Goal: Task Accomplishment & Management: Use online tool/utility

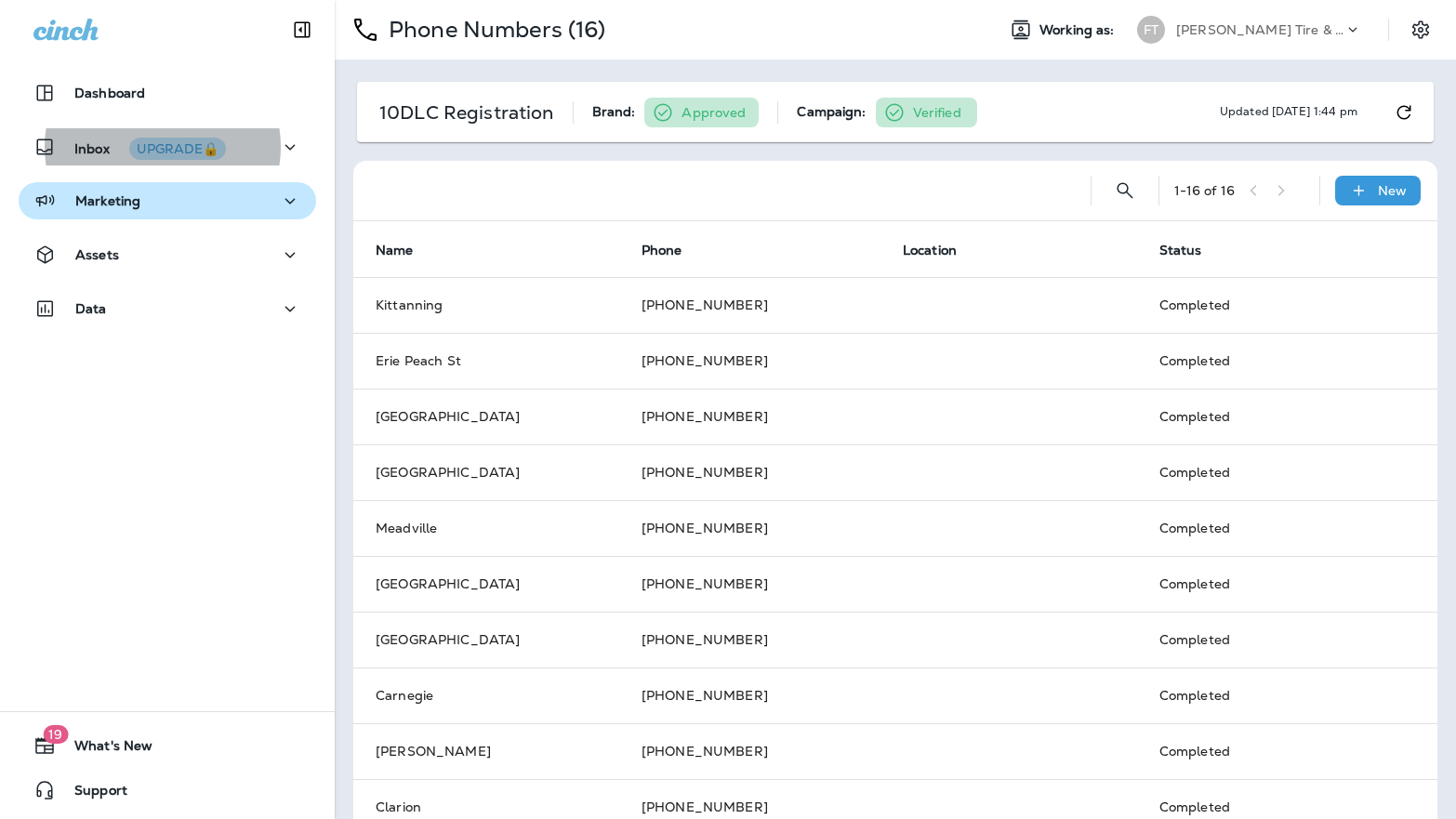
click at [121, 204] on p "Marketing" at bounding box center [108, 201] width 65 height 15
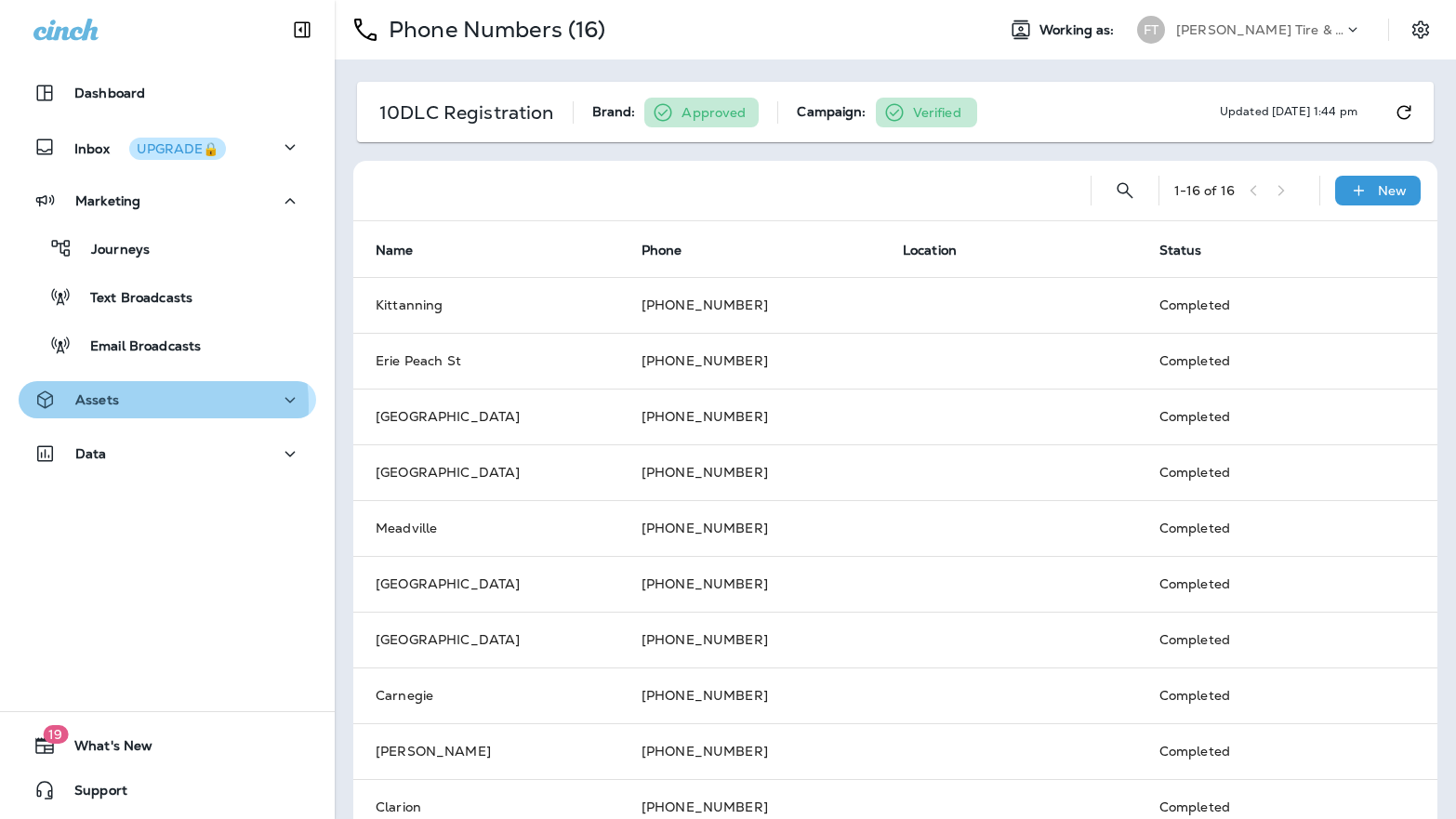
click at [127, 405] on div "Assets" at bounding box center [167, 400] width 267 height 23
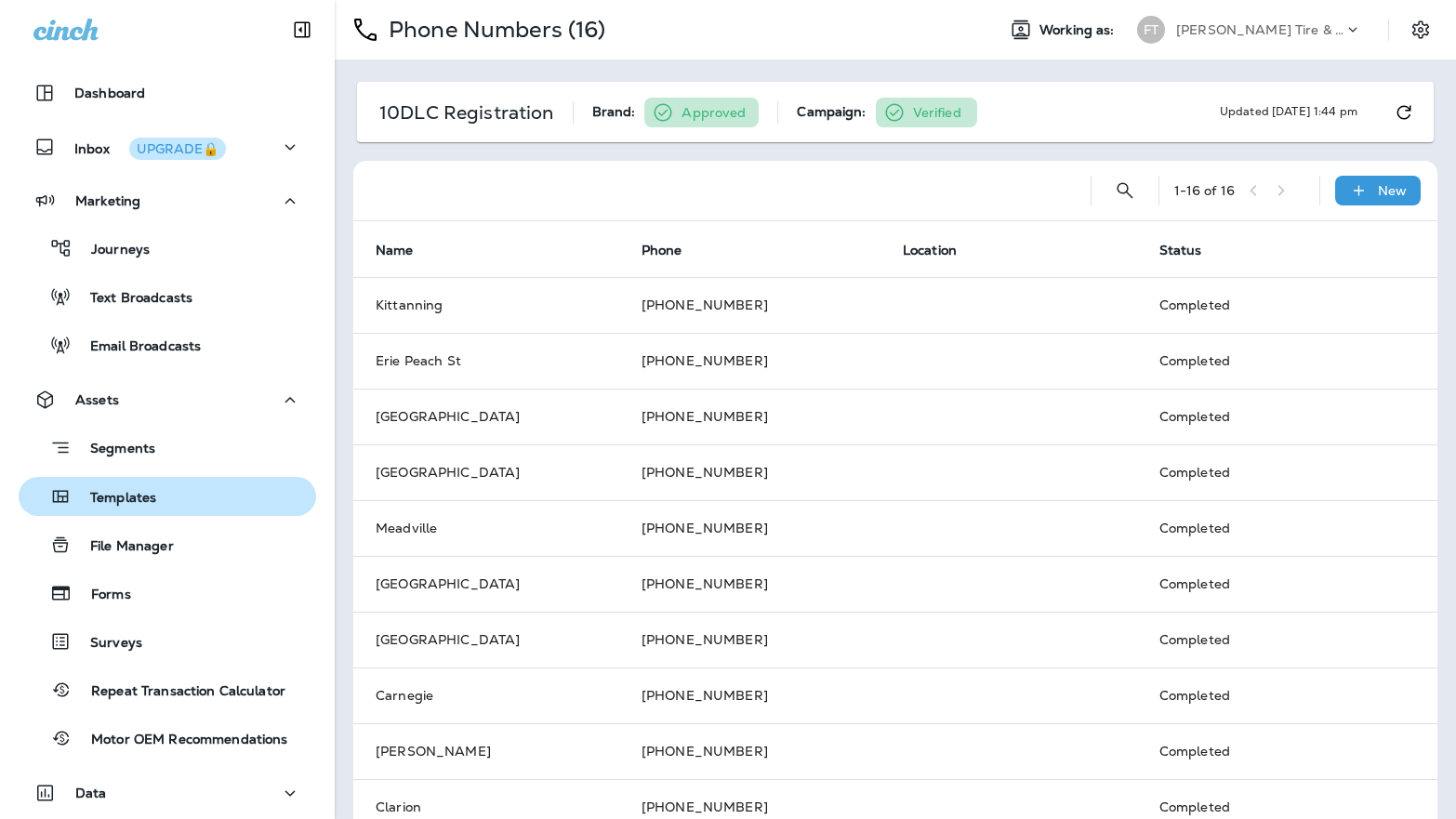
click at [143, 495] on p "Templates" at bounding box center [113, 498] width 85 height 18
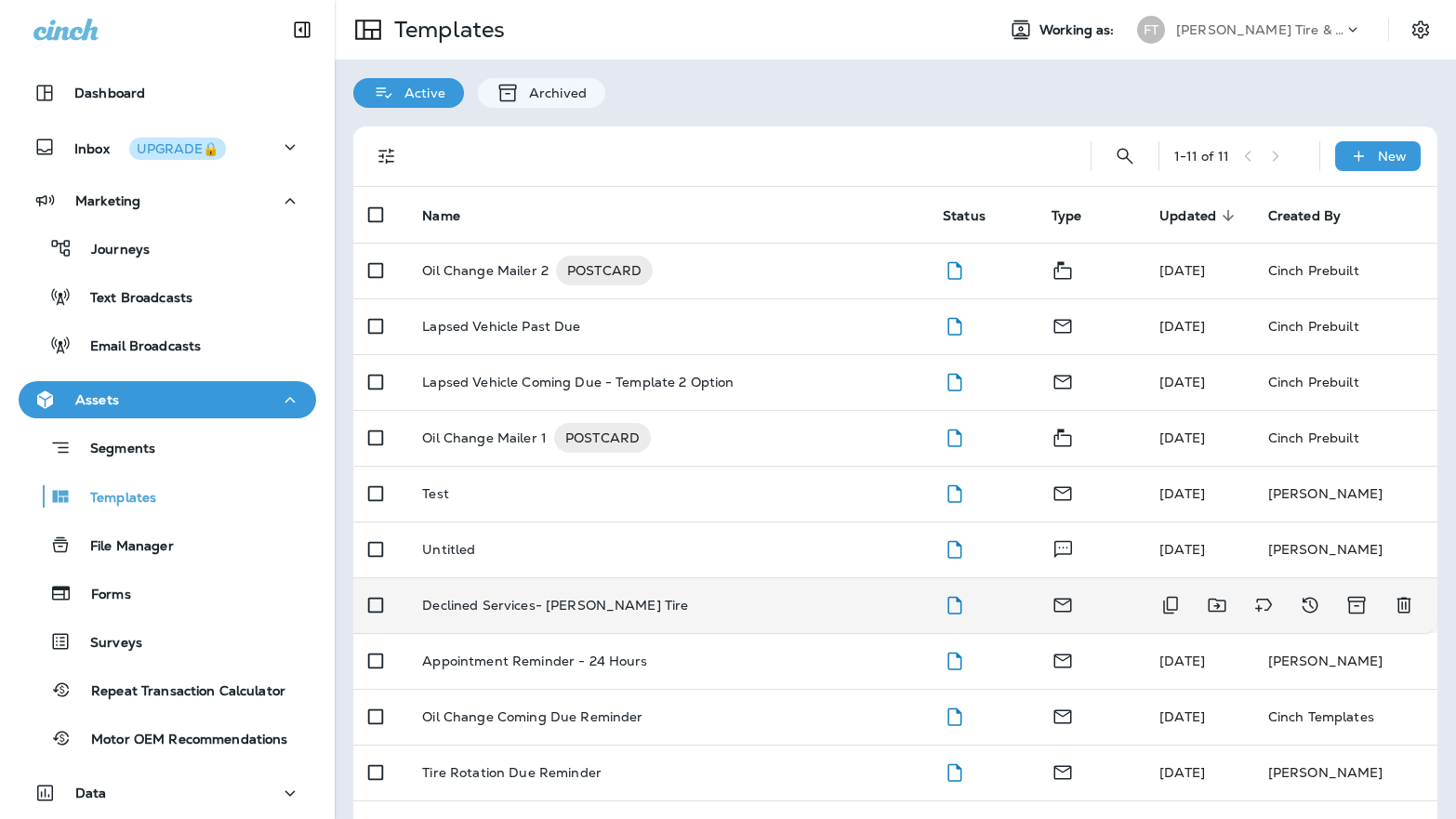
click at [514, 607] on p "Declined Services- [PERSON_NAME] Tire" at bounding box center [555, 605] width 266 height 15
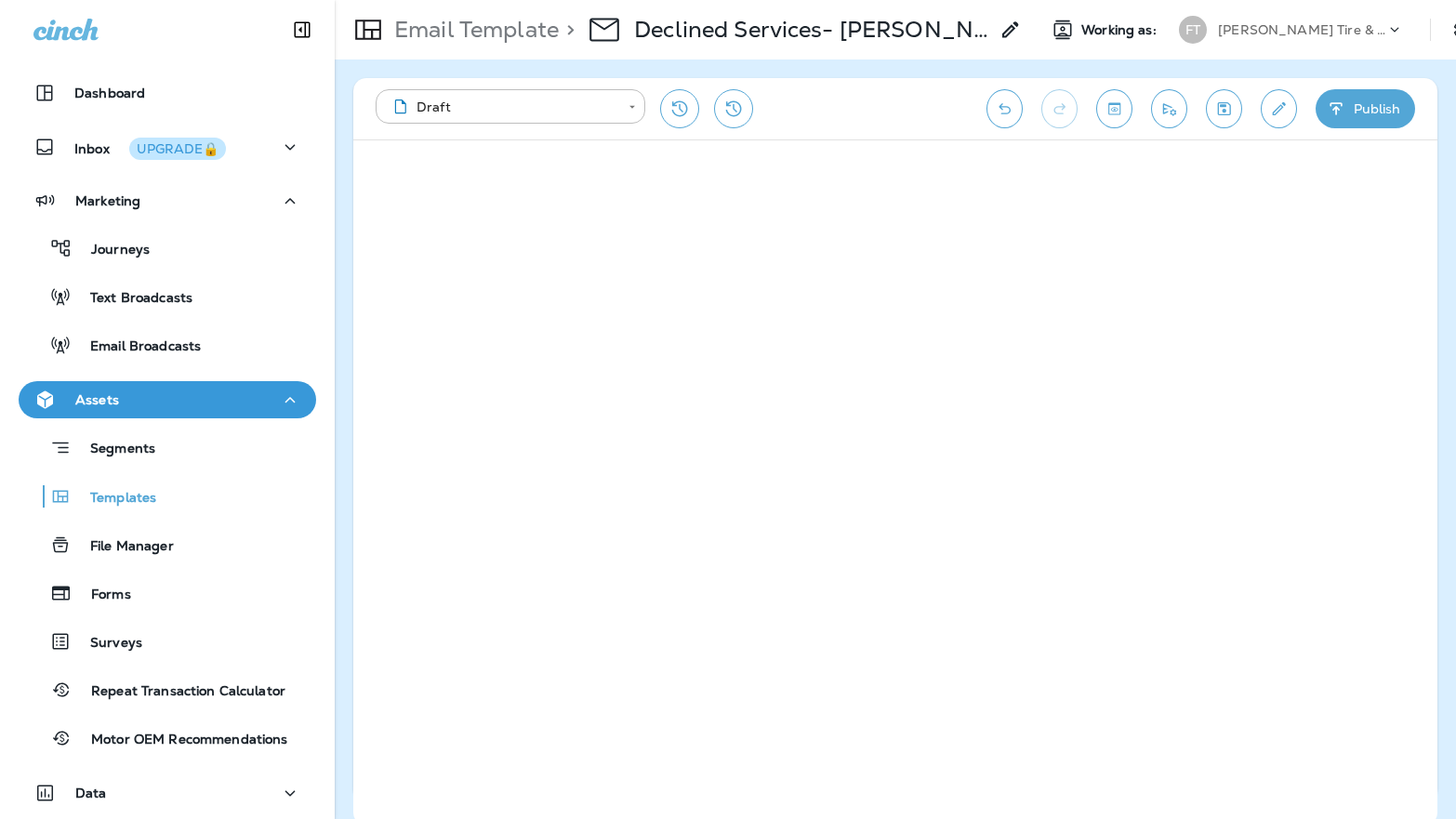
click at [344, 474] on div "**********" at bounding box center [895, 439] width 1121 height 759
click at [347, 566] on div "**********" at bounding box center [895, 439] width 1121 height 759
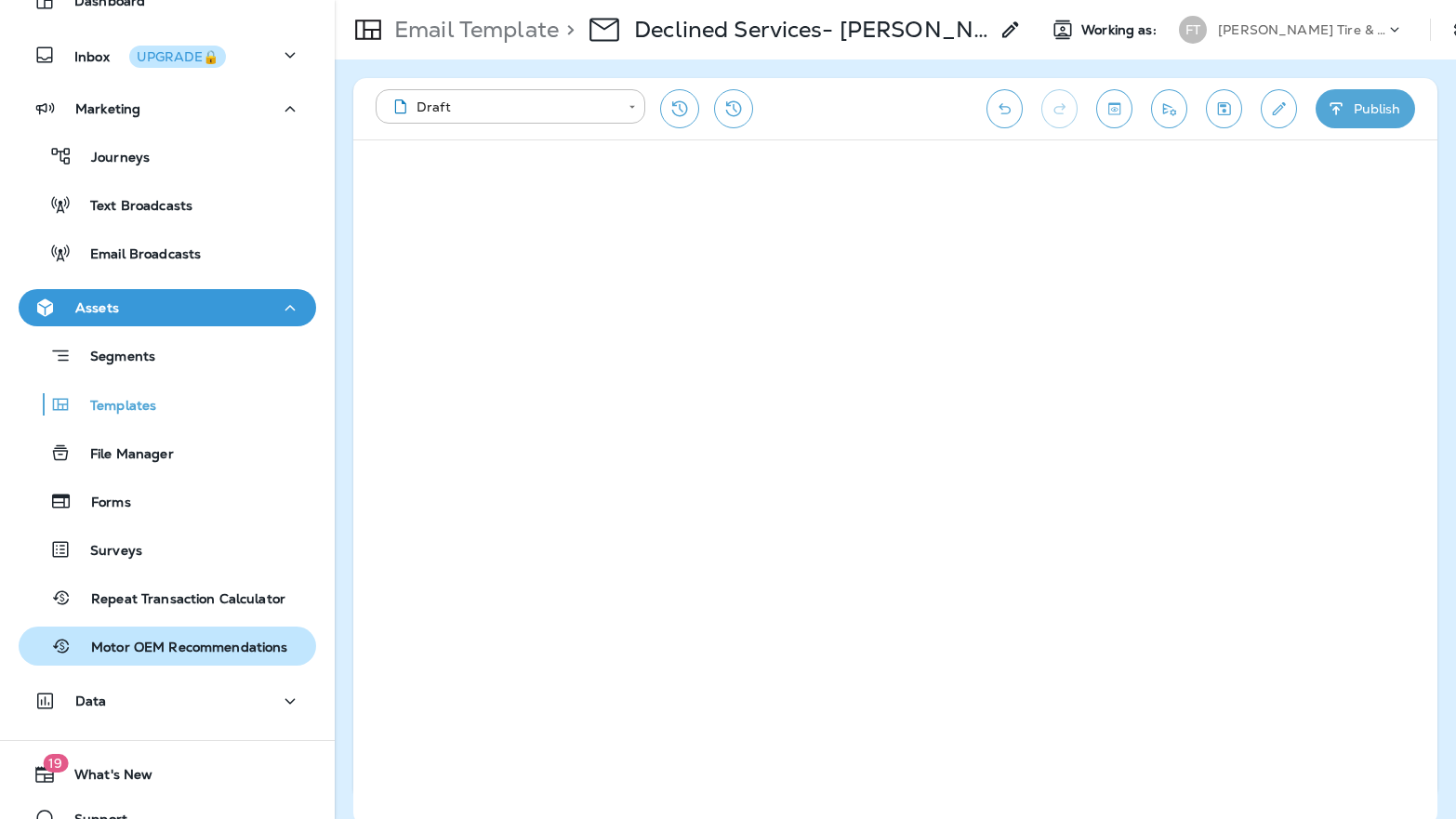
scroll to position [121, 0]
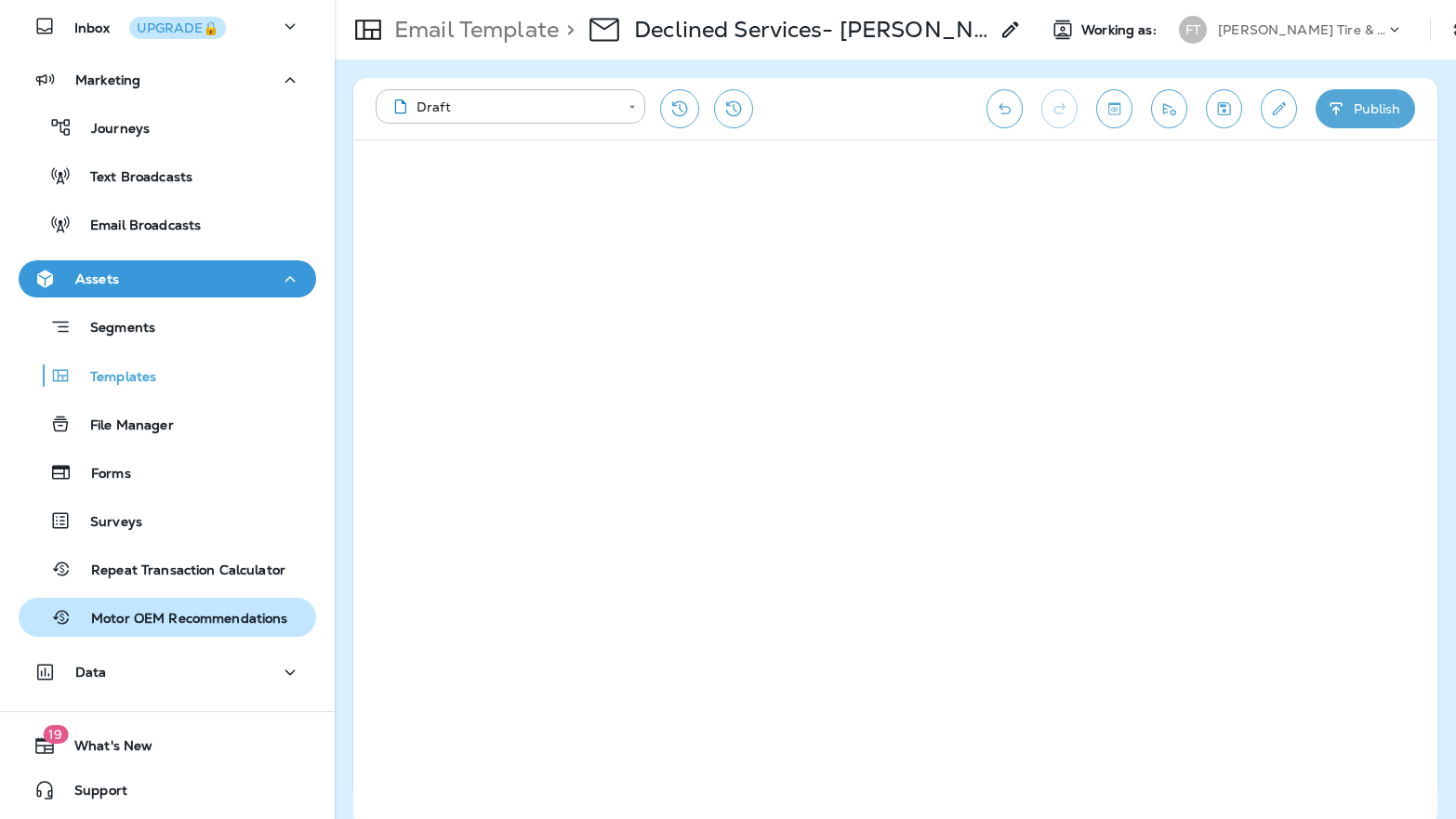
click at [148, 612] on p "Motor OEM Recommendations" at bounding box center [180, 619] width 216 height 18
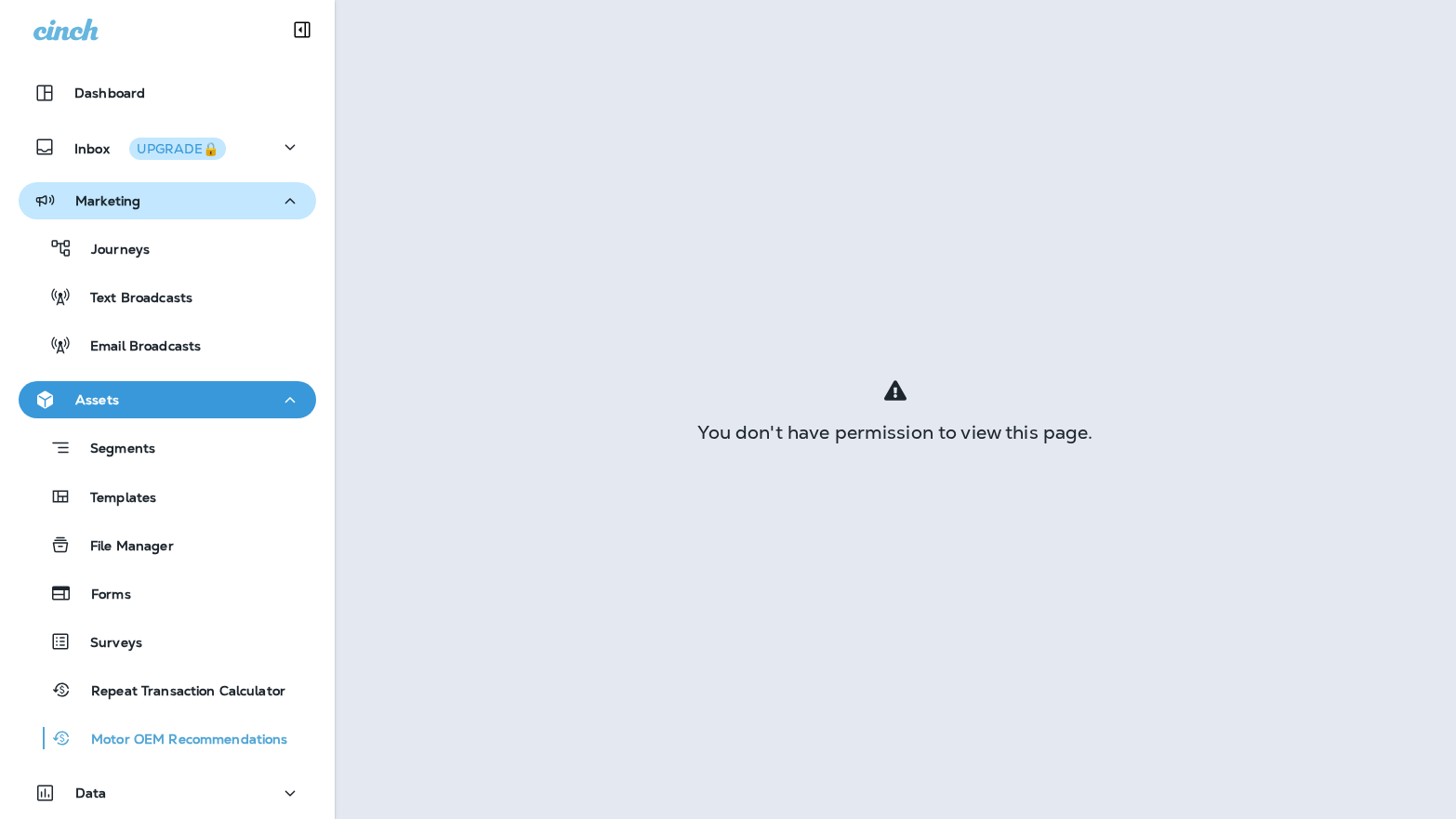
click at [119, 197] on p "Marketing" at bounding box center [108, 201] width 65 height 15
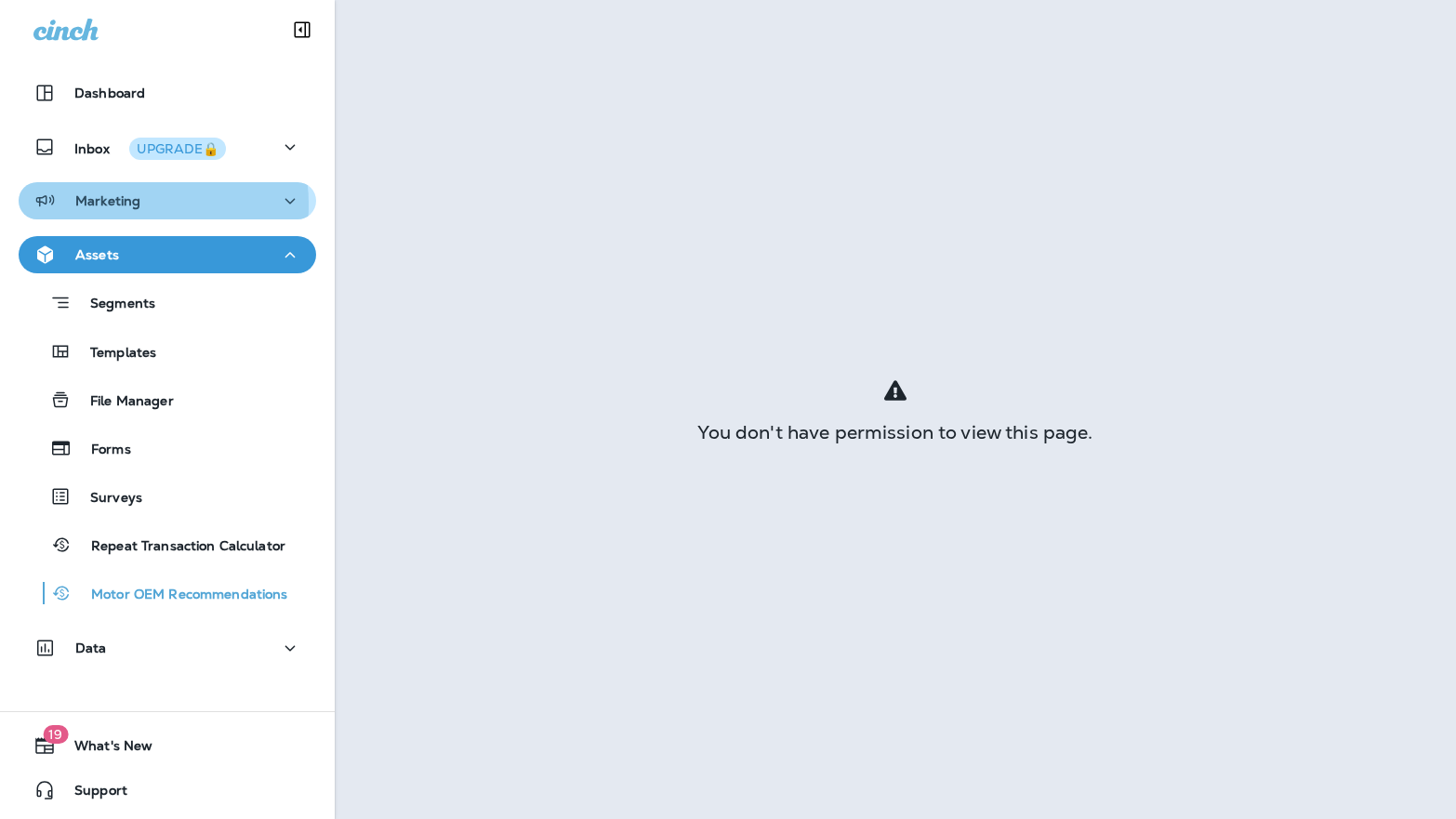
click at [128, 205] on p "Marketing" at bounding box center [108, 201] width 65 height 15
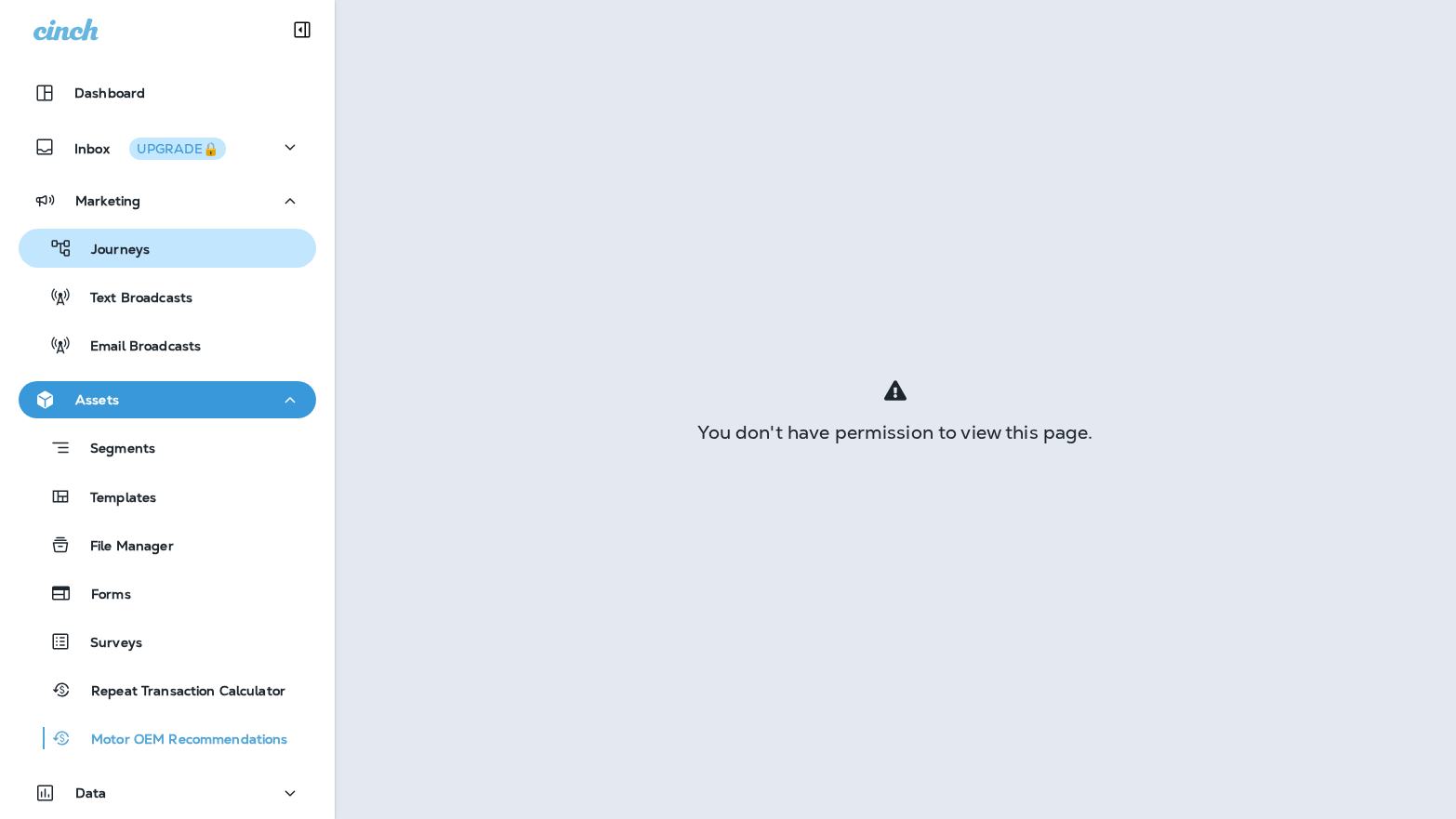
click at [128, 249] on p "Journeys" at bounding box center [110, 250] width 77 height 18
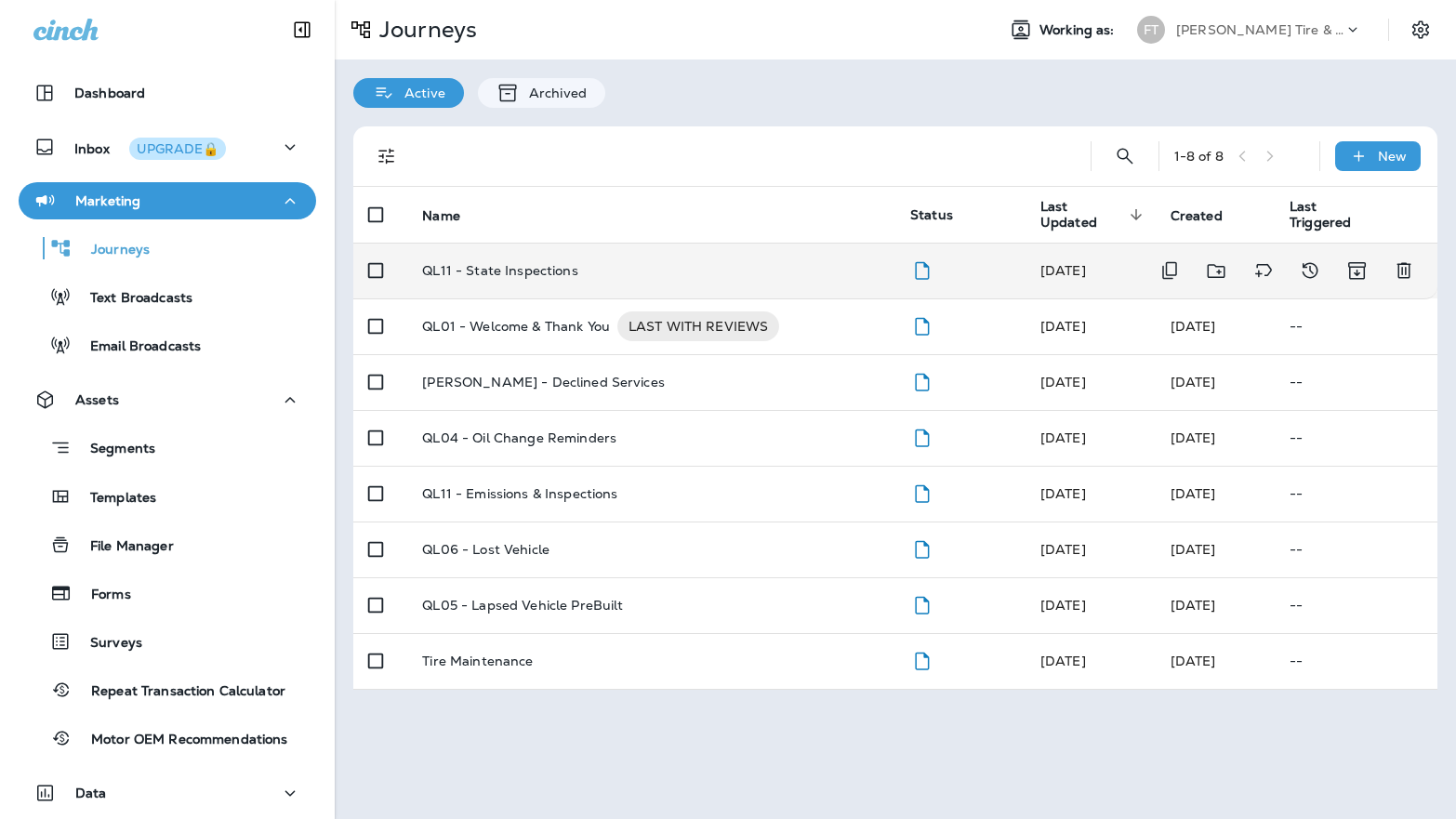
click at [492, 270] on p "QL11 - State Inspections" at bounding box center [500, 270] width 155 height 15
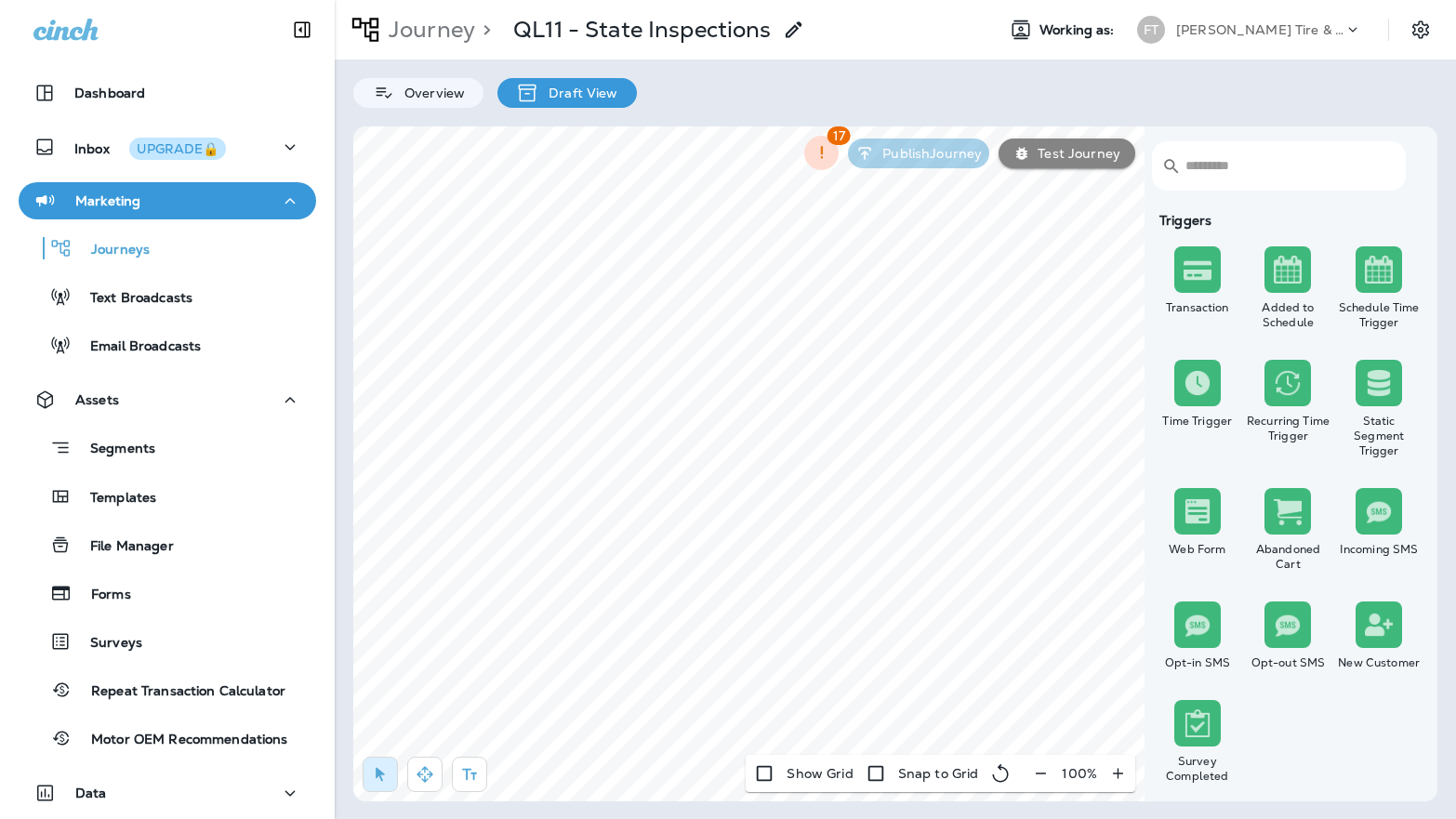
click at [1059, 146] on p "Test Journey" at bounding box center [1075, 153] width 90 height 15
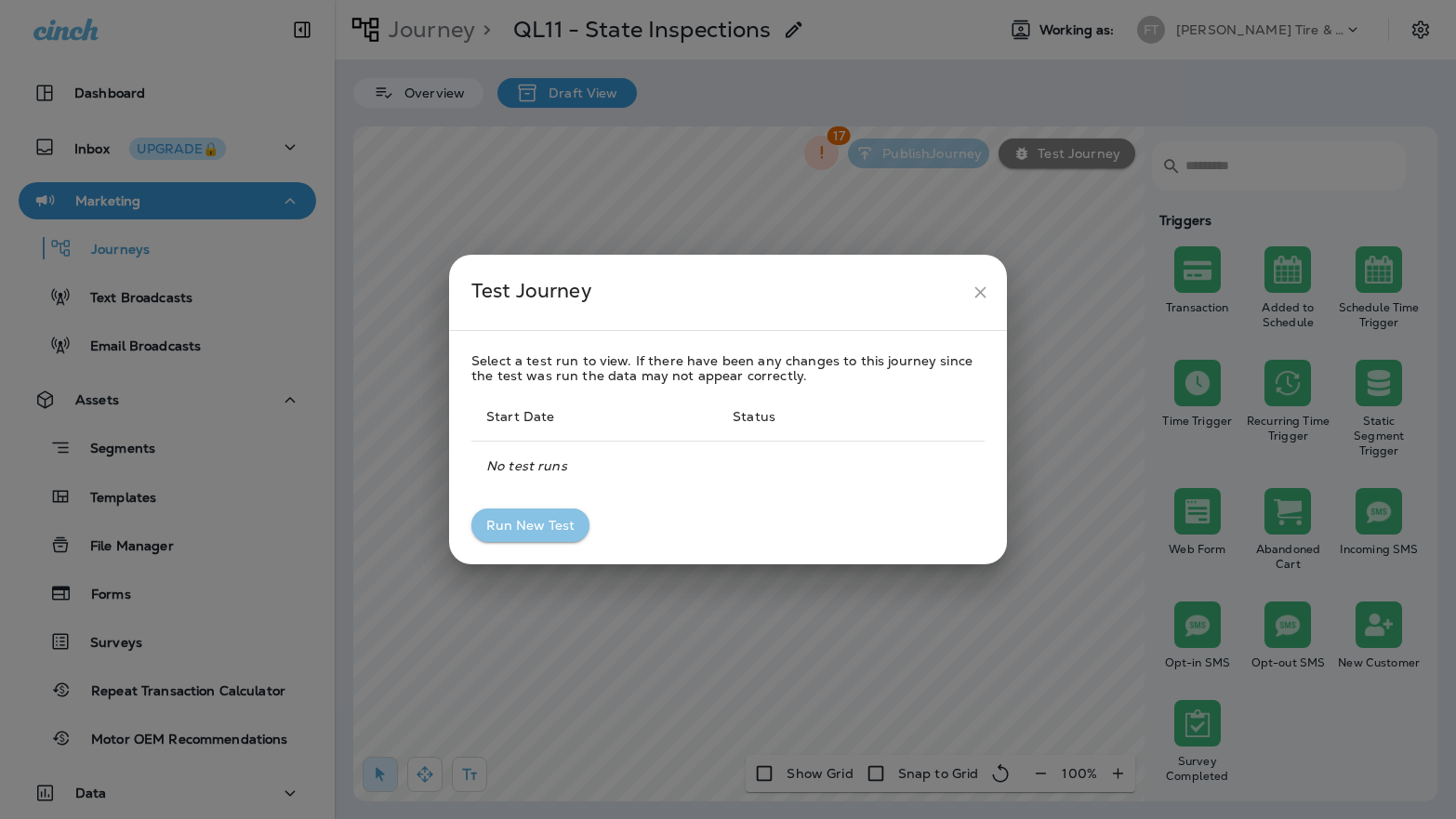
click at [535, 517] on button "Run New Test" at bounding box center [530, 525] width 118 height 34
click at [807, 464] on td "pending" at bounding box center [831, 465] width 171 height 49
click at [988, 290] on icon "close" at bounding box center [980, 292] width 20 height 20
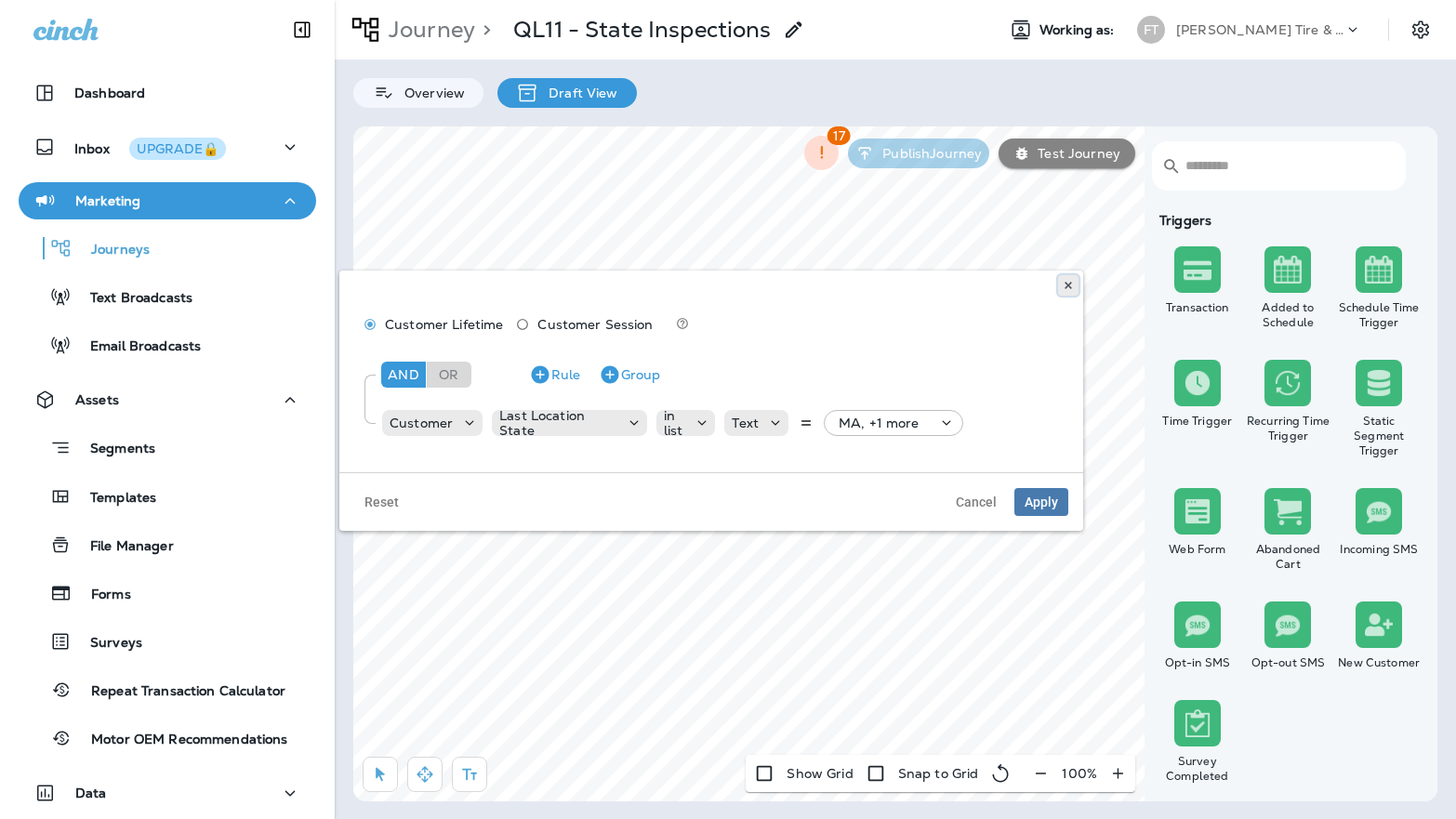
click at [1063, 285] on icon at bounding box center [1069, 285] width 11 height 11
click at [845, 426] on p "MA, +1 more" at bounding box center [878, 423] width 81 height 15
click at [916, 433] on button "Cancel" at bounding box center [915, 428] width 70 height 29
click at [577, 426] on p "Last Location State" at bounding box center [559, 422] width 118 height 29
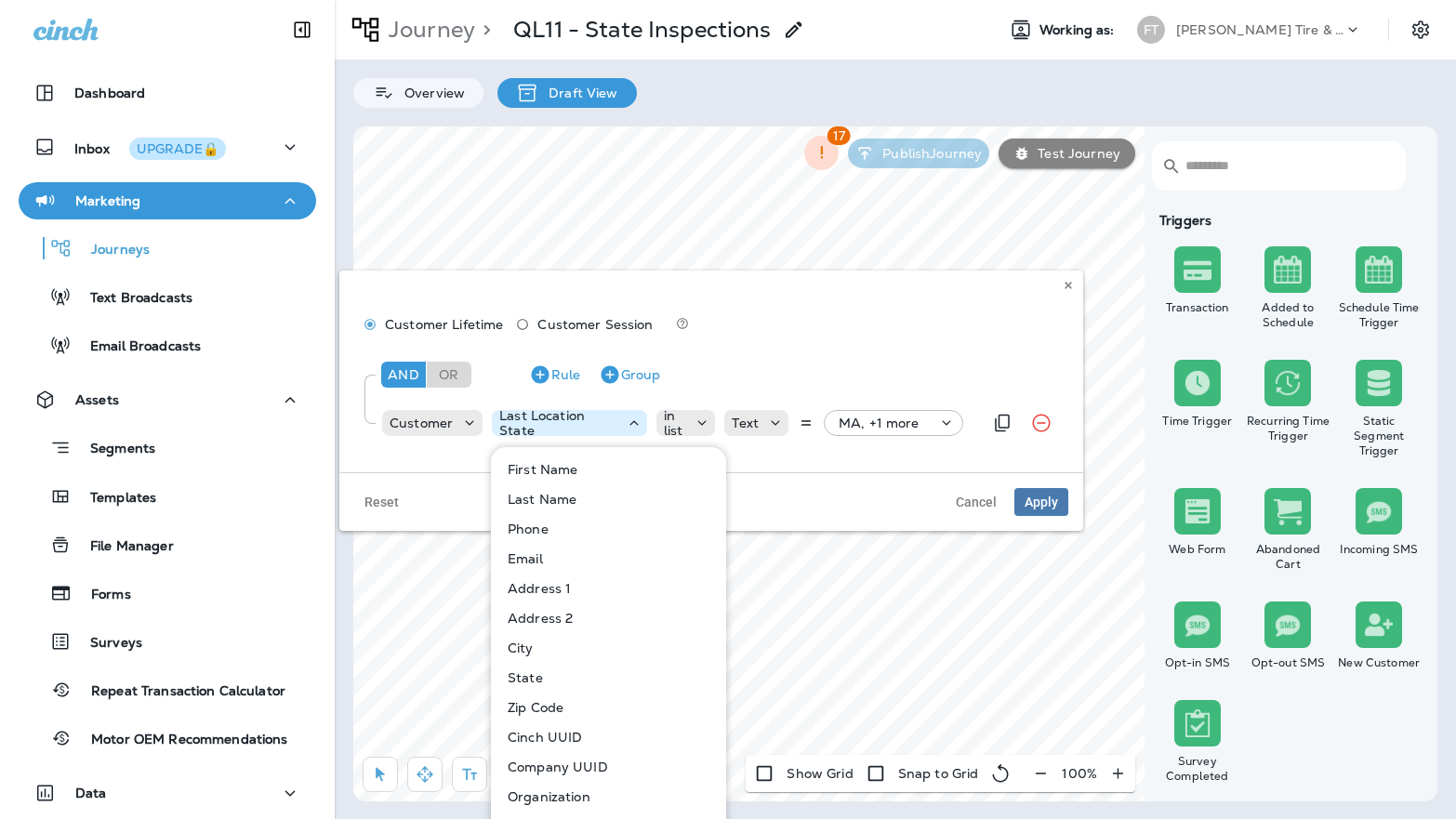
click at [577, 426] on p "Last Location State" at bounding box center [559, 422] width 118 height 29
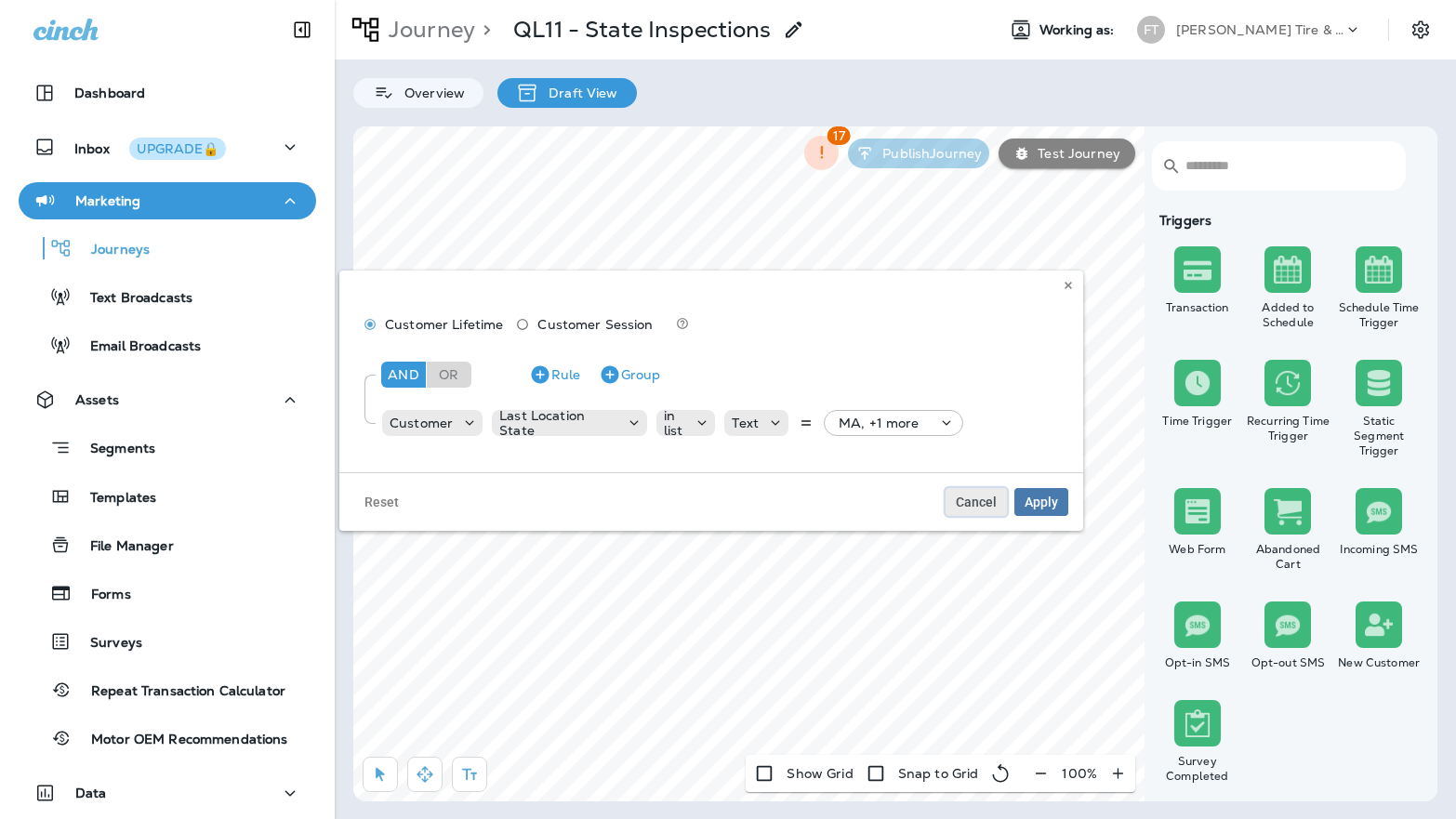
click at [977, 498] on span "Cancel" at bounding box center [975, 502] width 41 height 13
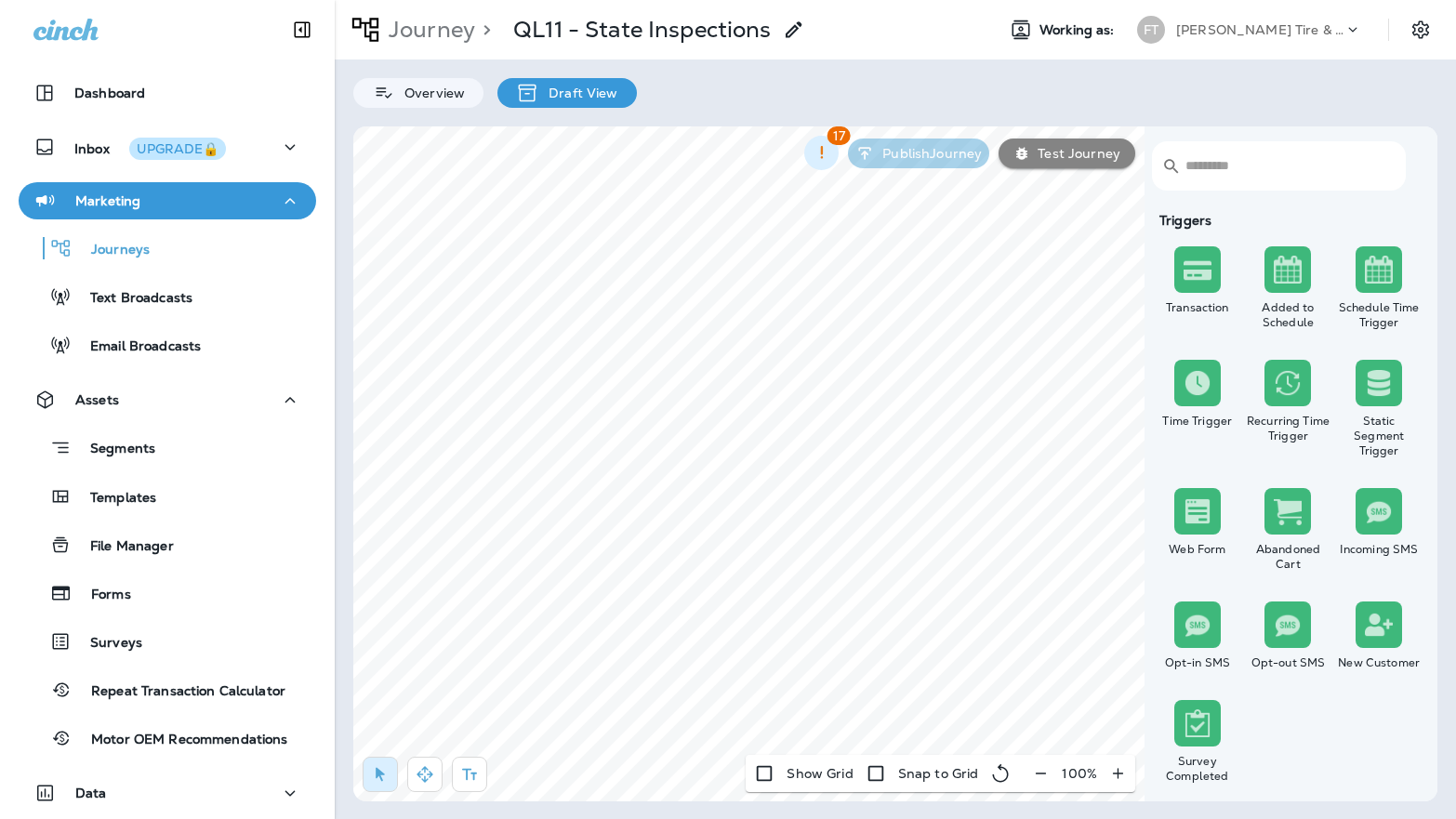
click at [828, 149] on icon "button" at bounding box center [821, 152] width 20 height 20
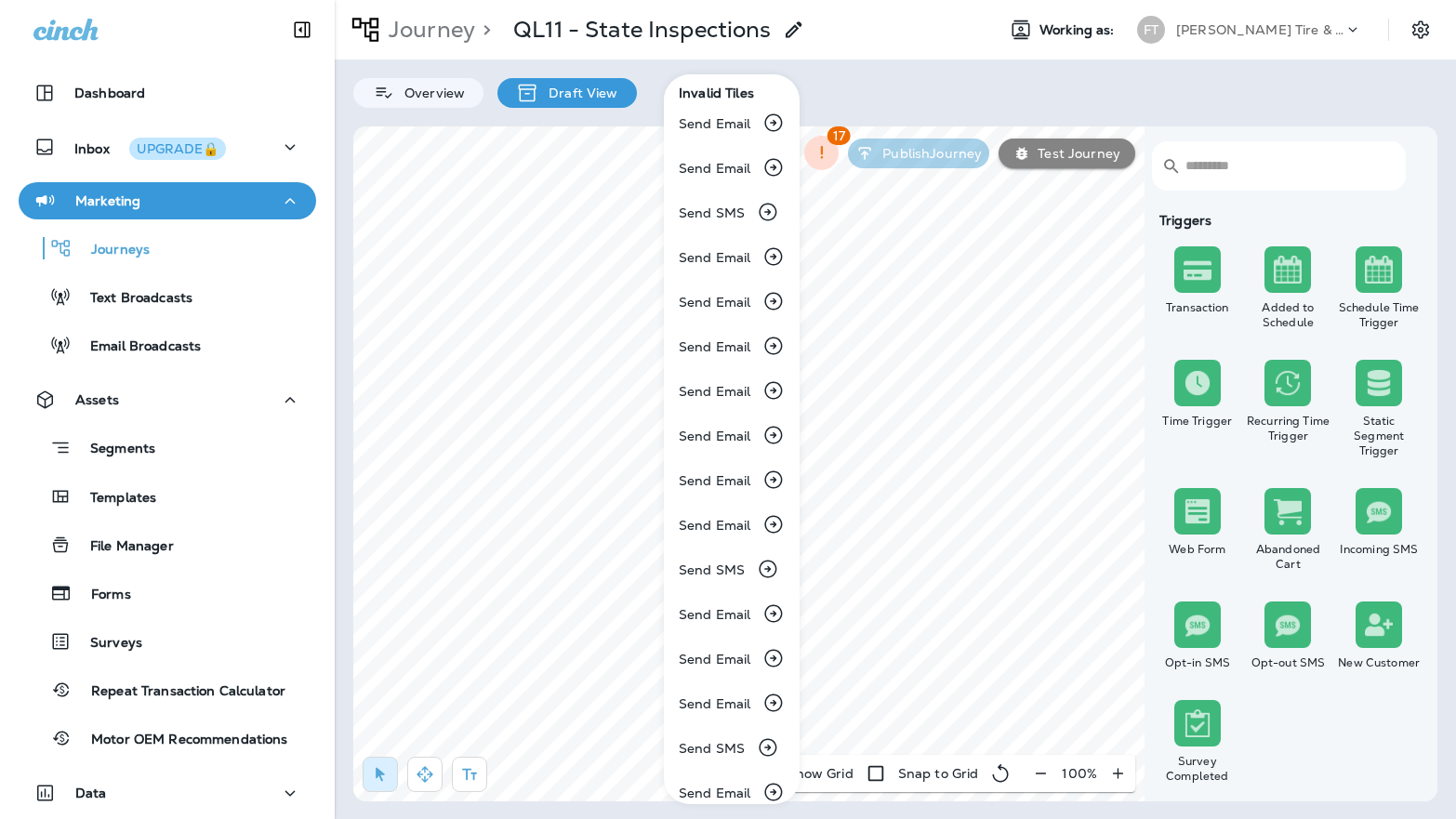
click at [570, 203] on div at bounding box center [728, 409] width 1456 height 819
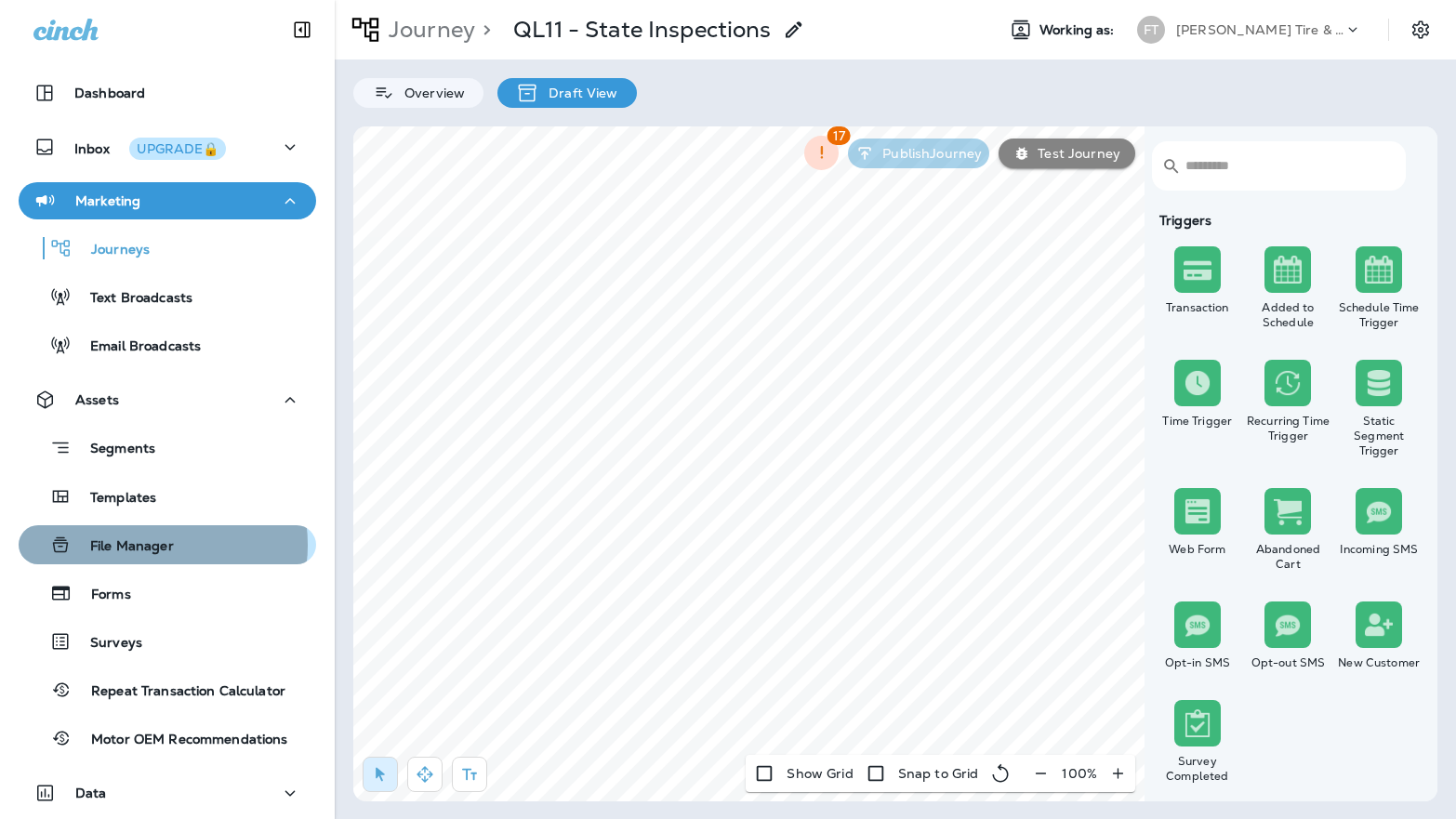
click at [149, 545] on p "File Manager" at bounding box center [122, 547] width 102 height 18
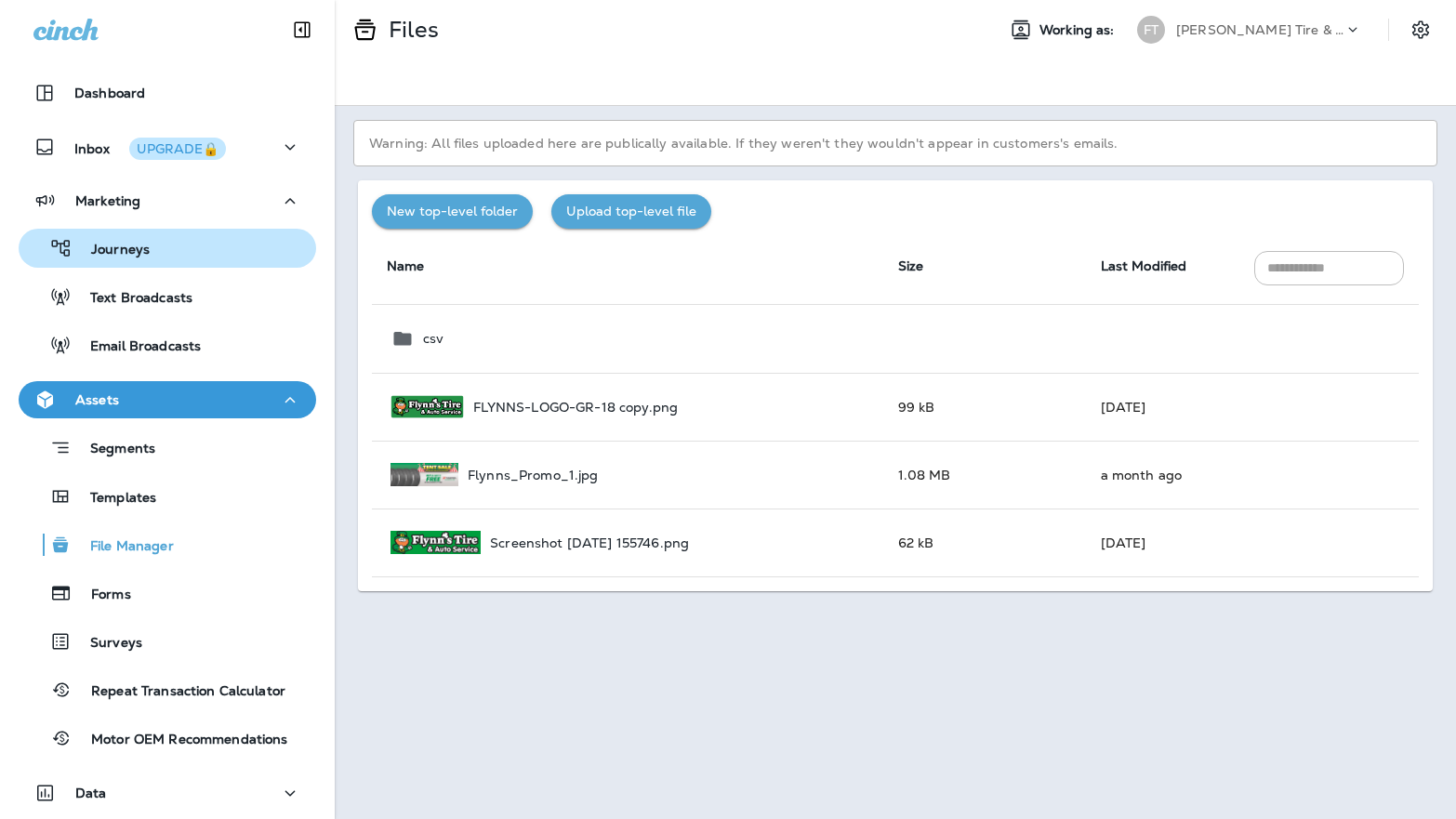
click at [131, 255] on p "Journeys" at bounding box center [110, 250] width 77 height 18
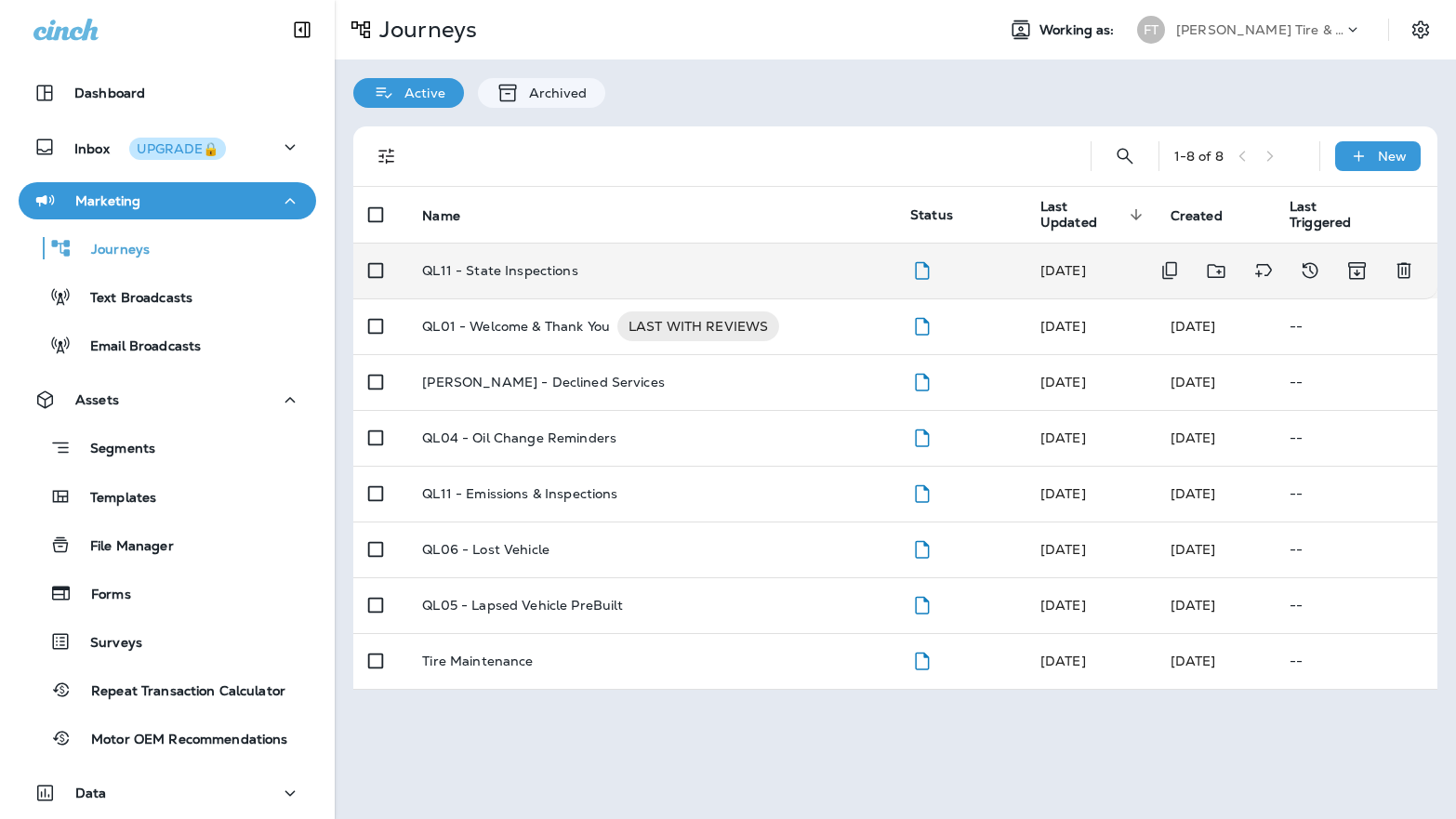
click at [462, 271] on p "QL11 - State Inspections" at bounding box center [500, 270] width 155 height 15
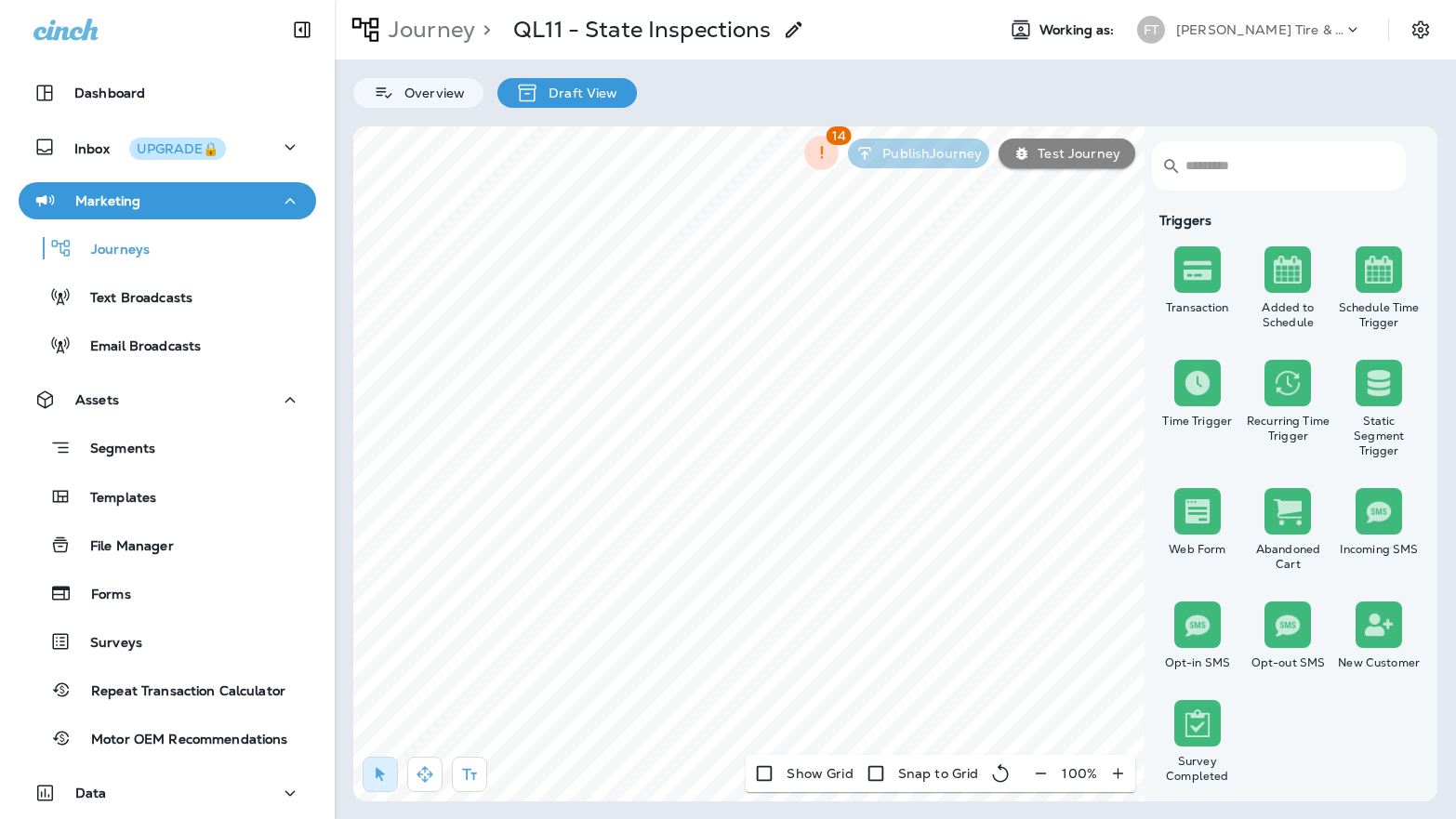
click at [1075, 146] on p "Test Journey" at bounding box center [1075, 153] width 90 height 15
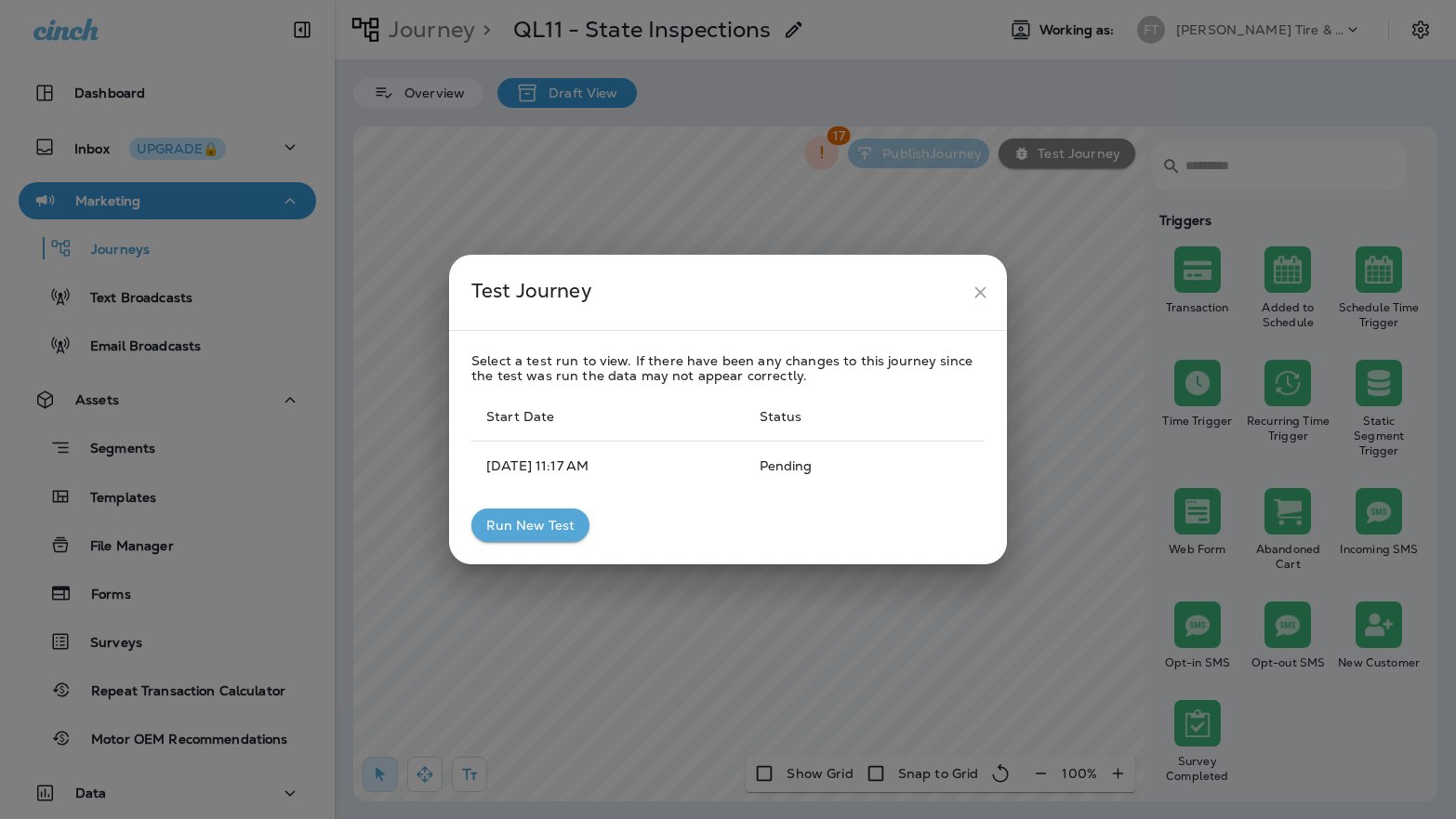
click at [544, 465] on td "[DATE] 11:17 AM" at bounding box center [607, 465] width 273 height 49
click at [796, 462] on td "pending" at bounding box center [831, 465] width 171 height 49
click at [977, 288] on icon "close" at bounding box center [980, 292] width 11 height 11
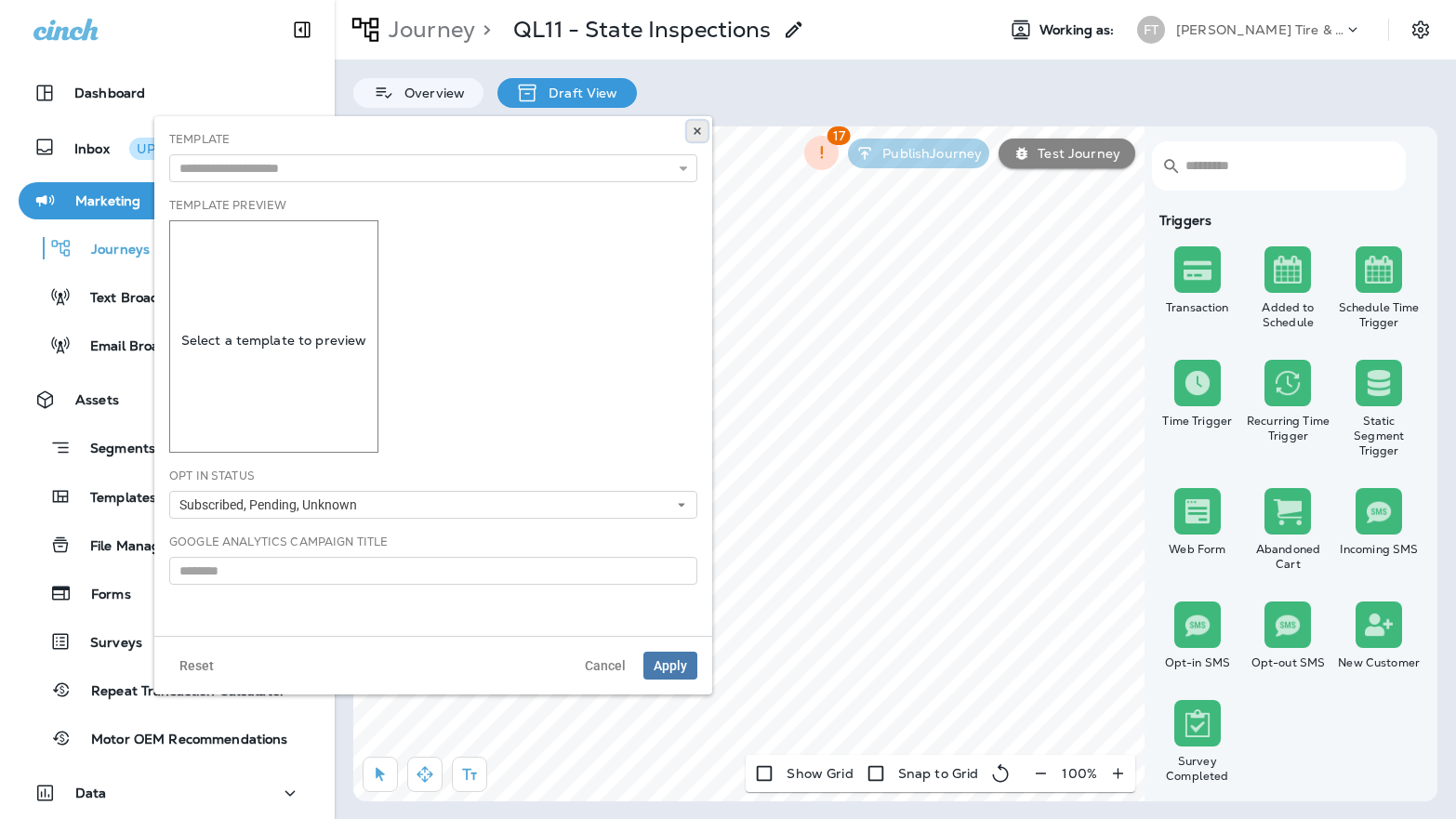
click at [698, 129] on use at bounding box center [697, 131] width 7 height 8
click at [695, 130] on icon at bounding box center [698, 131] width 11 height 11
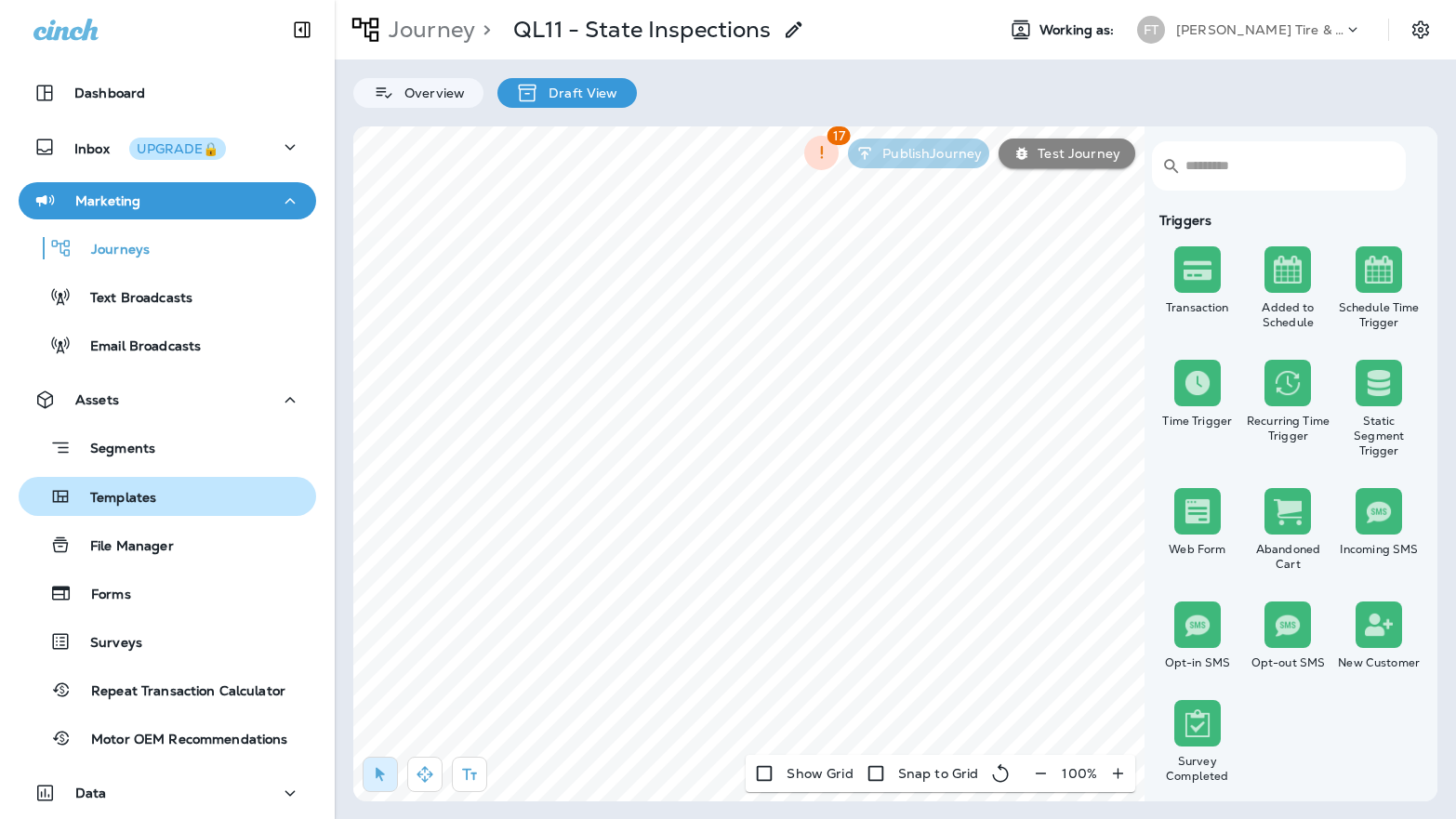
click at [172, 497] on div "Templates" at bounding box center [167, 496] width 283 height 28
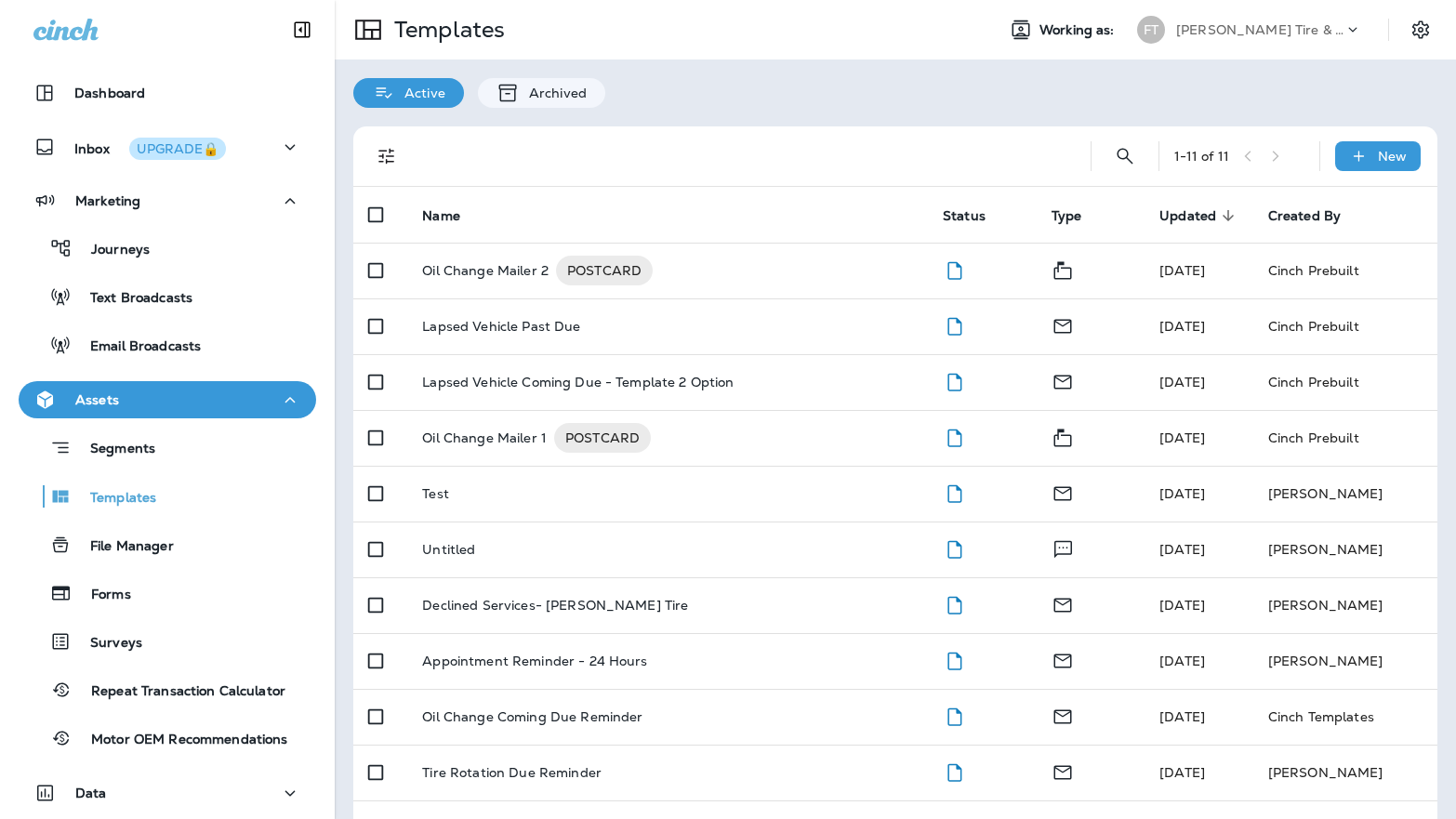
click at [1181, 217] on span "Updated" at bounding box center [1188, 216] width 57 height 16
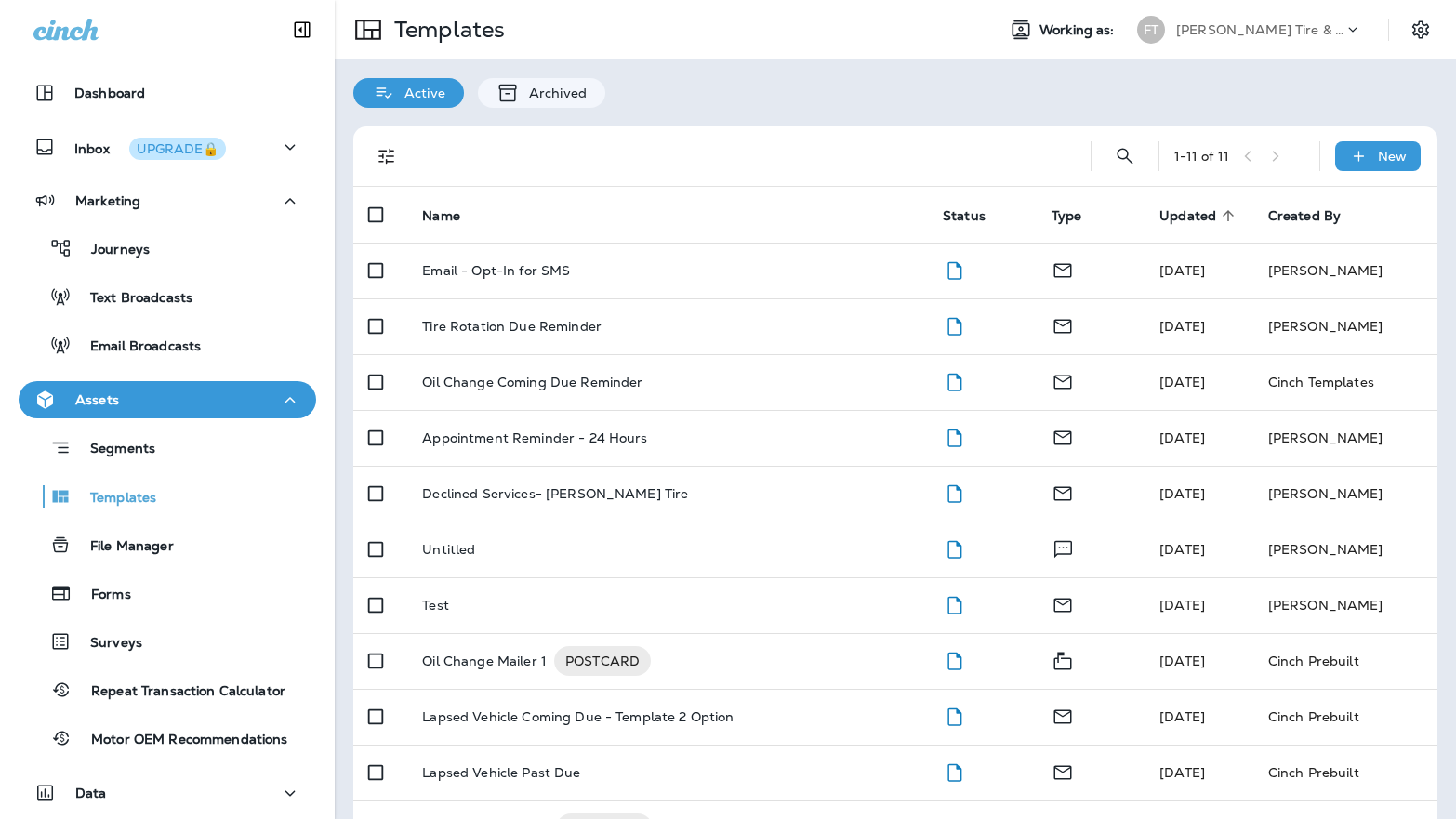
click at [1186, 215] on span "Updated" at bounding box center [1188, 216] width 57 height 16
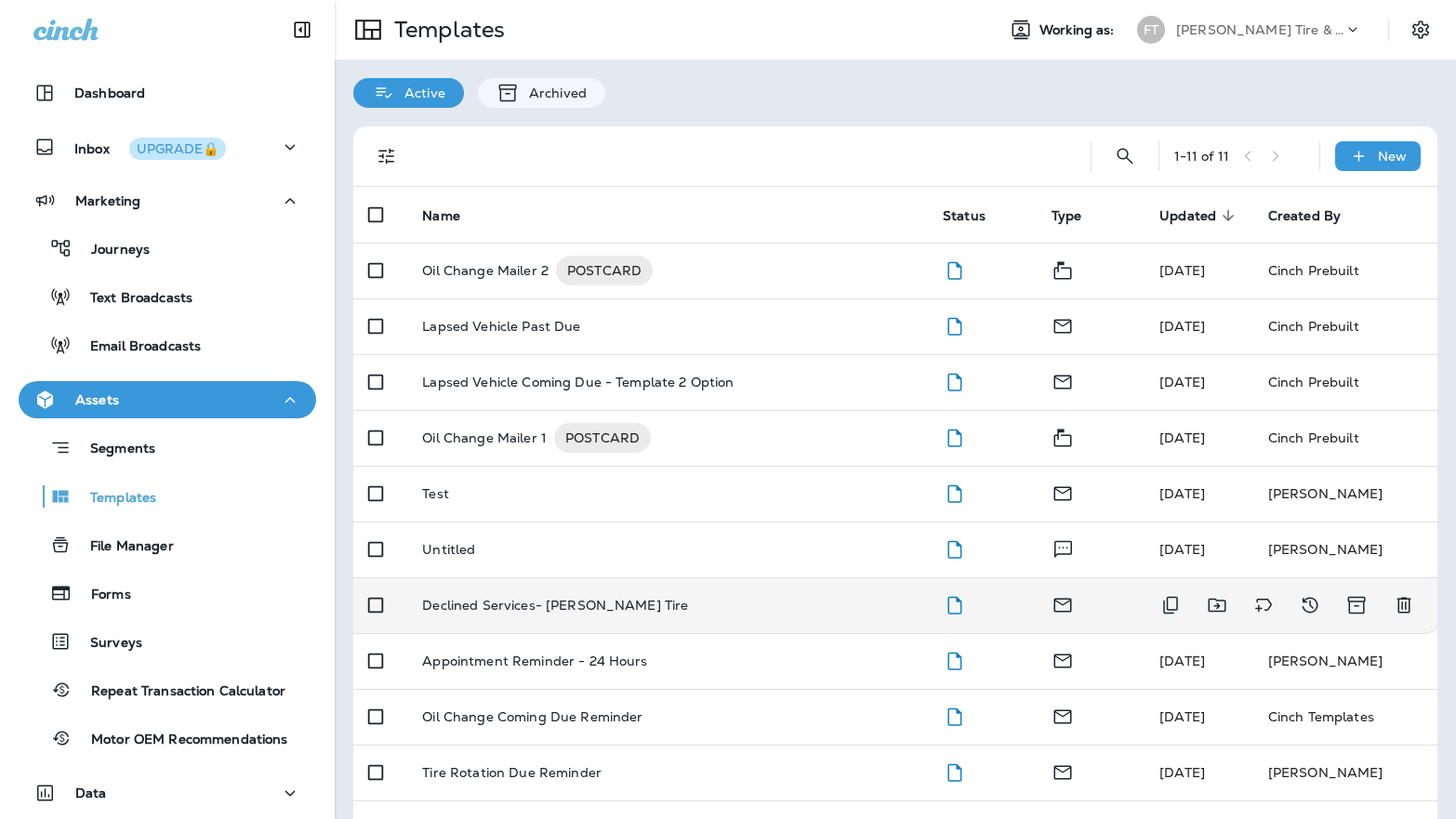
click at [489, 612] on p "Declined Services- [PERSON_NAME] Tire" at bounding box center [555, 605] width 266 height 15
